Goal: Task Accomplishment & Management: Use online tool/utility

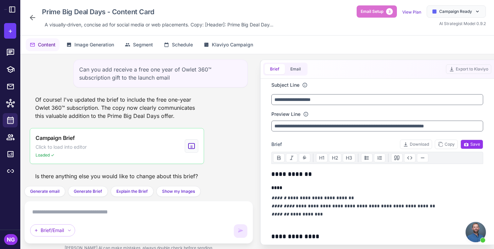
scroll to position [670, 0]
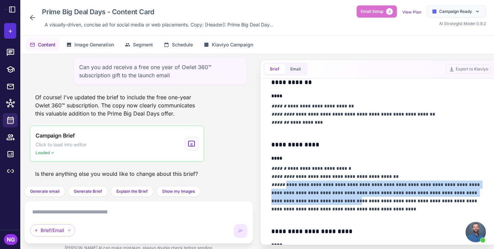
click at [13, 31] on button "+" at bounding box center [10, 31] width 12 height 16
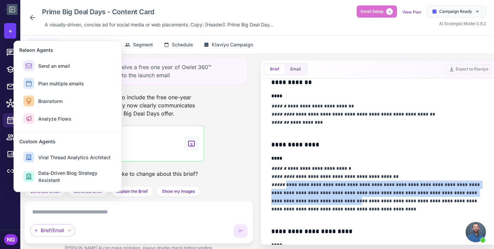
click at [11, 12] on icon at bounding box center [12, 9] width 8 height 8
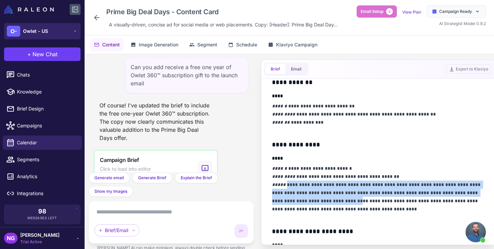
click at [32, 30] on span "Owlet - US" at bounding box center [35, 30] width 25 height 7
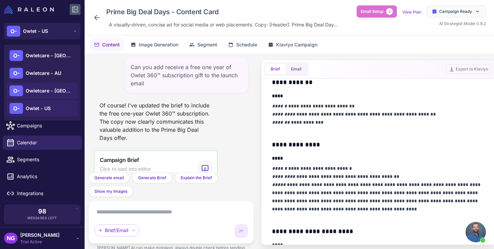
click at [37, 87] on span "Owletcare - [GEOGRAPHIC_DATA]" at bounding box center [49, 90] width 47 height 7
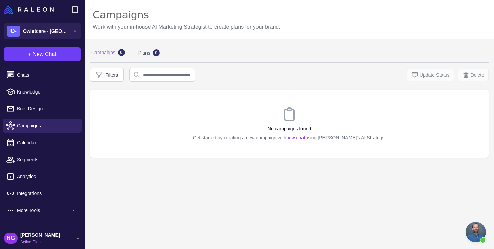
scroll to position [659, 0]
click at [44, 59] on button "+ New Chat" at bounding box center [42, 54] width 76 height 14
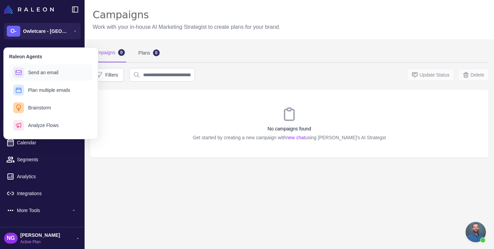
click at [39, 70] on span "Send an email" at bounding box center [43, 72] width 30 height 7
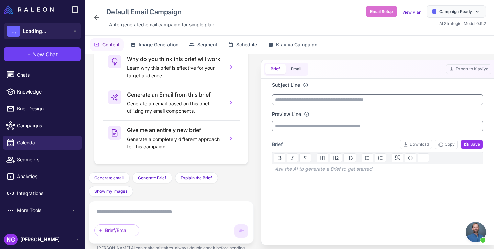
scroll to position [659, 0]
click at [140, 209] on textarea at bounding box center [171, 211] width 154 height 11
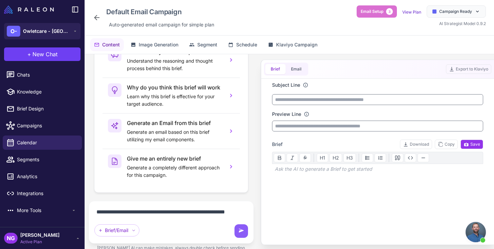
scroll to position [55, 0]
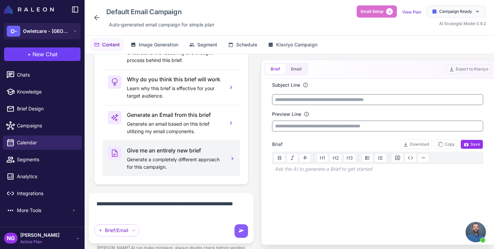
paste textarea "**********"
type textarea "**********"
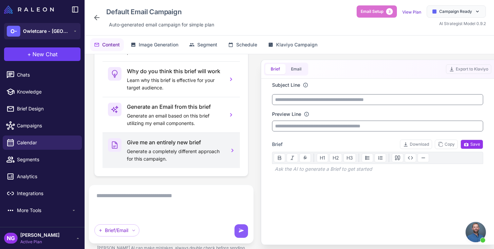
scroll to position [0, 0]
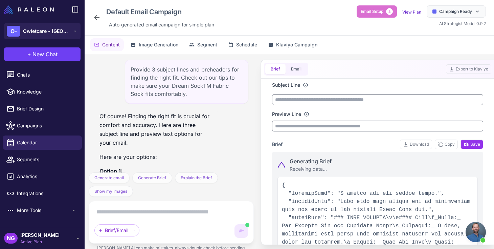
type input "**********"
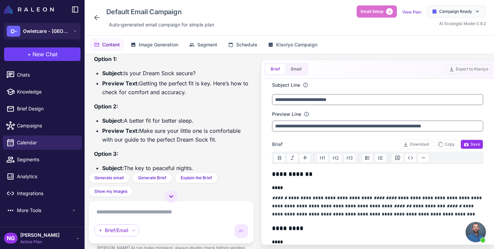
scroll to position [96, 0]
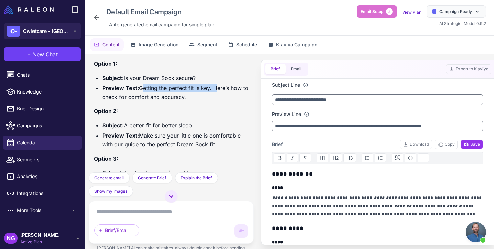
drag, startPoint x: 213, startPoint y: 88, endPoint x: 141, endPoint y: 92, distance: 71.8
click at [141, 92] on li "Preview Text: Getting the perfect fit is key. Here’s how to check for comfort a…" at bounding box center [175, 93] width 146 height 18
copy li "Getting the perfect fit is key."
click at [216, 87] on li "Preview Text: Getting the perfect fit is key. Here’s how to check for comfort a…" at bounding box center [175, 93] width 146 height 18
drag, startPoint x: 214, startPoint y: 87, endPoint x: 220, endPoint y: 96, distance: 11.2
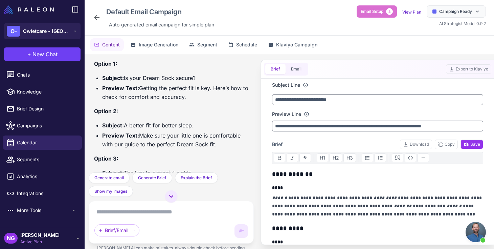
click at [220, 96] on li "Preview Text: Getting the perfect fit is key. Here’s how to check for comfort a…" at bounding box center [175, 93] width 146 height 18
copy li "Here’s how to check for comfort and accuracy."
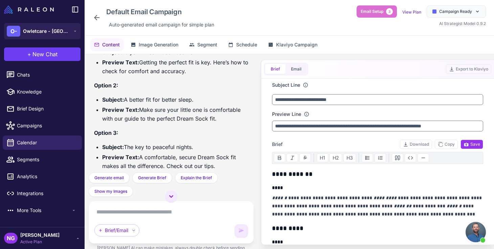
scroll to position [122, 0]
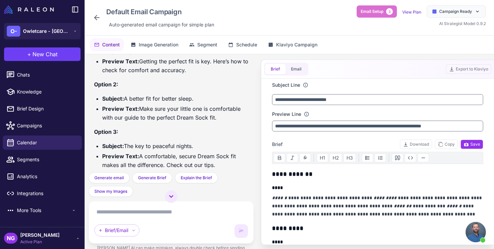
drag, startPoint x: 197, startPoint y: 98, endPoint x: 127, endPoint y: 100, distance: 69.7
click at [127, 100] on li "Subject: A better fit for better sleep." at bounding box center [175, 98] width 146 height 9
copy li "A better fit for better sleep."
drag, startPoint x: 217, startPoint y: 117, endPoint x: 140, endPoint y: 110, distance: 76.7
click at [140, 110] on li "Preview Text: Make sure your little one is comfortable with our guide to the pe…" at bounding box center [175, 113] width 146 height 18
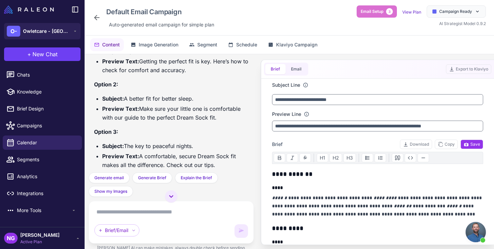
copy li "Make sure your little one is comfortable with our guide to the perfect Dream So…"
drag, startPoint x: 166, startPoint y: 164, endPoint x: 229, endPoint y: 152, distance: 63.8
click at [229, 152] on li "Preview Text: A comfortable, secure Dream Sock fit makes all the difference. Ch…" at bounding box center [175, 160] width 146 height 18
copy li "fit makes all the difference."
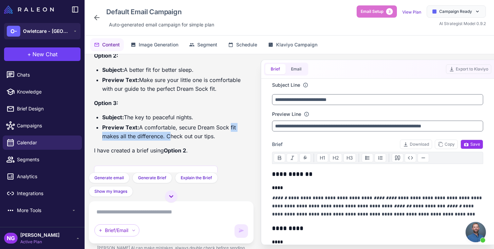
scroll to position [152, 0]
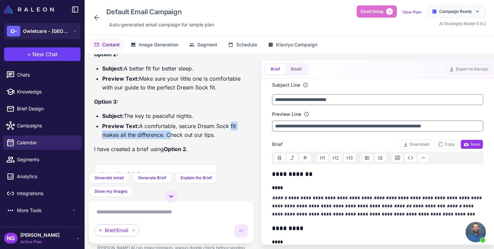
drag, startPoint x: 214, startPoint y: 135, endPoint x: 167, endPoint y: 136, distance: 46.7
click at [167, 136] on li "Preview Text: A comfortable, secure Dream Sock fit makes all the difference. Ch…" at bounding box center [175, 130] width 146 height 18
copy li "Check out our tips."
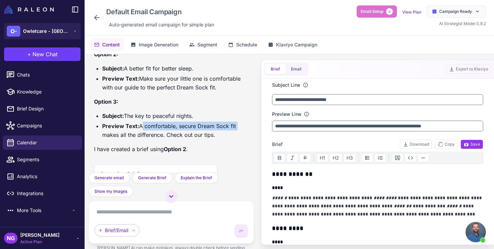
drag, startPoint x: 237, startPoint y: 126, endPoint x: 140, endPoint y: 128, distance: 96.4
click at [140, 128] on li "Preview Text: A comfortable, secure Dream Sock fit makes all the difference. Ch…" at bounding box center [175, 130] width 146 height 18
copy li "A comfortable, secure Dream Sock fit"
click at [105, 212] on textarea at bounding box center [171, 211] width 154 height 11
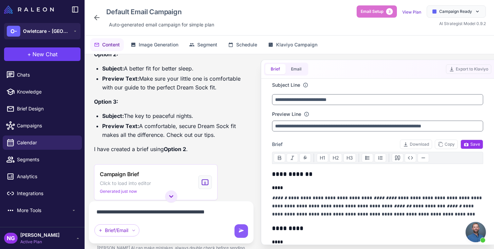
type textarea "**********"
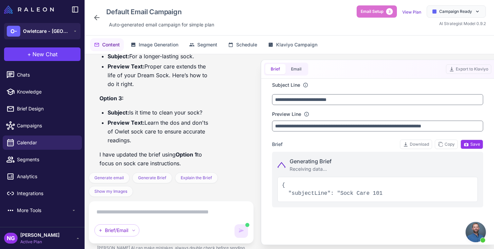
scroll to position [516, 0]
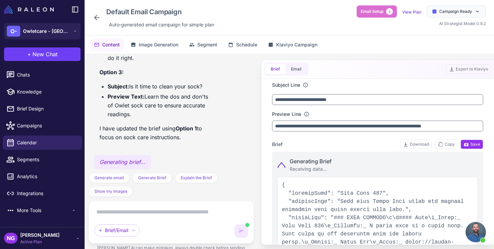
type input "**********"
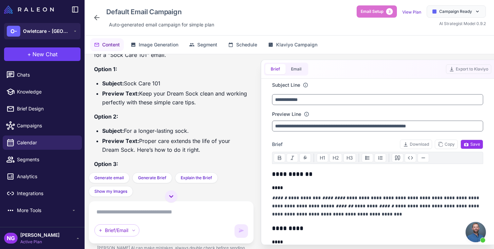
scroll to position [392, 0]
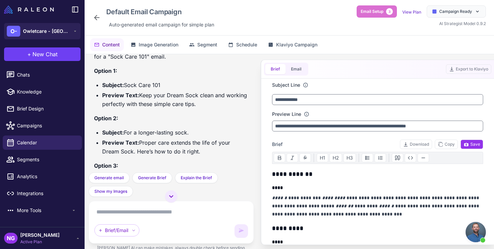
drag, startPoint x: 161, startPoint y: 86, endPoint x: 127, endPoint y: 86, distance: 34.5
click at [127, 86] on li "Subject: Sock Care 101" at bounding box center [175, 84] width 146 height 9
copy li "Sock Care 101"
drag, startPoint x: 202, startPoint y: 105, endPoint x: 140, endPoint y: 96, distance: 63.2
click at [140, 96] on li "Preview Text: Keep your Dream Sock clean and working perfectly with these simpl…" at bounding box center [175, 100] width 146 height 18
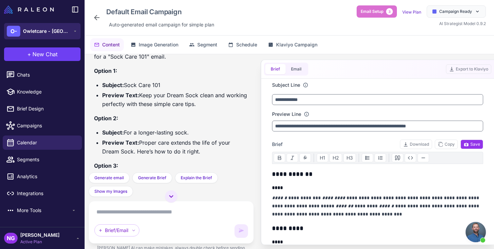
copy li "Keep your Dream Sock clean and working perfectly with these simple care tips."
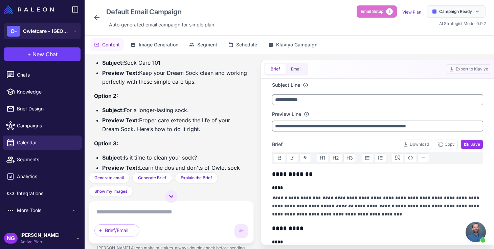
scroll to position [415, 0]
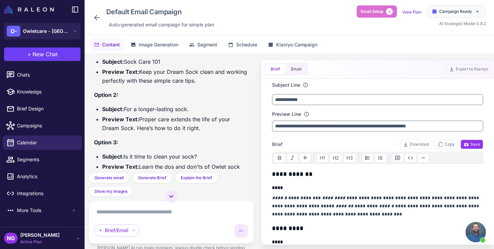
drag, startPoint x: 191, startPoint y: 109, endPoint x: 126, endPoint y: 112, distance: 64.7
click at [126, 112] on li "Subject: For a longer-lasting sock." at bounding box center [175, 108] width 146 height 9
copy li "For a longer-lasting sock."
drag, startPoint x: 183, startPoint y: 129, endPoint x: 141, endPoint y: 118, distance: 44.1
click at [141, 118] on li "Preview Text: Proper care extends the life of your Dream Sock. Here’s how to do…" at bounding box center [175, 124] width 146 height 18
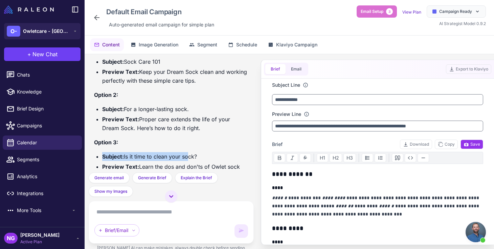
drag, startPoint x: 201, startPoint y: 151, endPoint x: 187, endPoint y: 153, distance: 13.6
click at [186, 153] on div "Of course! Keeping the sock clean is essential for it to work correctly. Here a…" at bounding box center [171, 109] width 154 height 197
click at [198, 154] on li "Subject: Is it time to clean your sock?" at bounding box center [175, 156] width 146 height 9
drag, startPoint x: 198, startPoint y: 154, endPoint x: 125, endPoint y: 155, distance: 73.0
click at [125, 155] on li "Subject: Is it time to clean your sock?" at bounding box center [175, 156] width 146 height 9
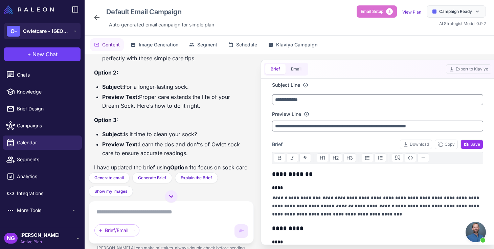
scroll to position [442, 0]
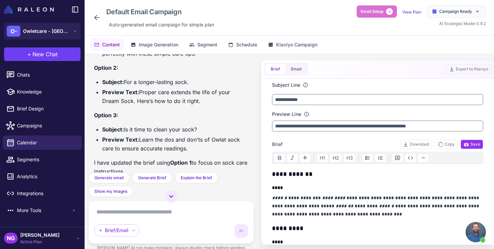
drag, startPoint x: 189, startPoint y: 149, endPoint x: 140, endPoint y: 140, distance: 49.4
click at [140, 140] on li "Preview Text: Learn the dos and don'ts of Owlet sock care to ensure accurate re…" at bounding box center [175, 144] width 146 height 18
